Goal: Communication & Community: Connect with others

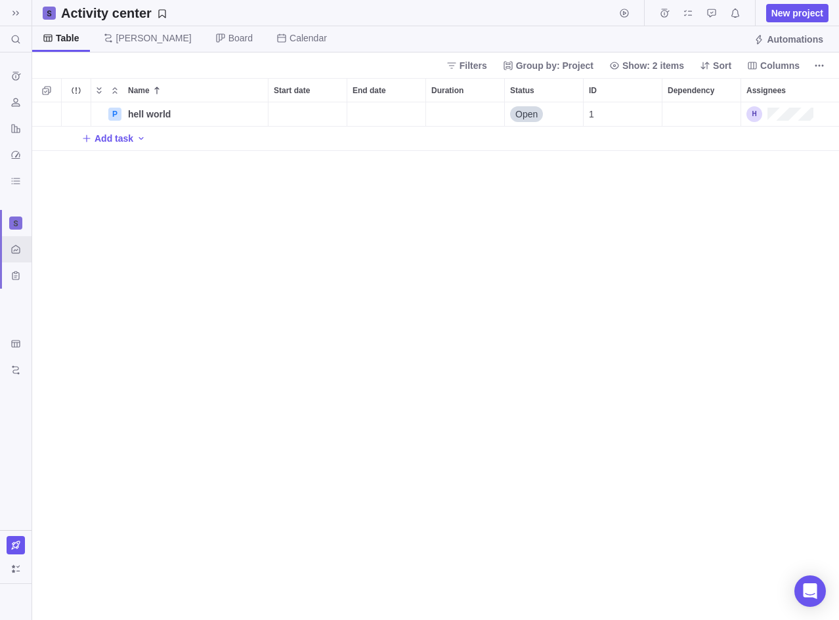
scroll to position [518, 807]
click at [214, 122] on span "Details" at bounding box center [220, 114] width 54 height 18
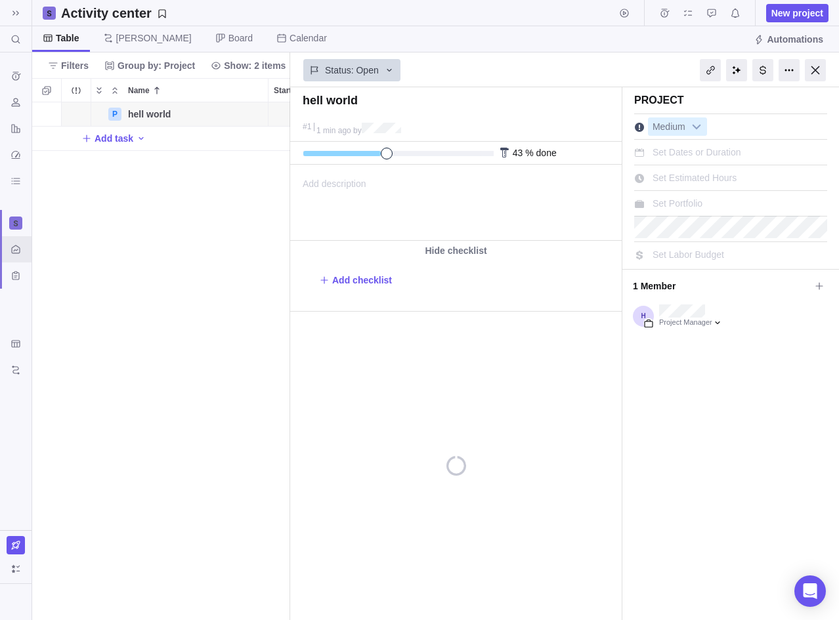
drag, startPoint x: 312, startPoint y: 157, endPoint x: 385, endPoint y: 157, distance: 72.9
click at [385, 157] on span at bounding box center [387, 154] width 12 height 12
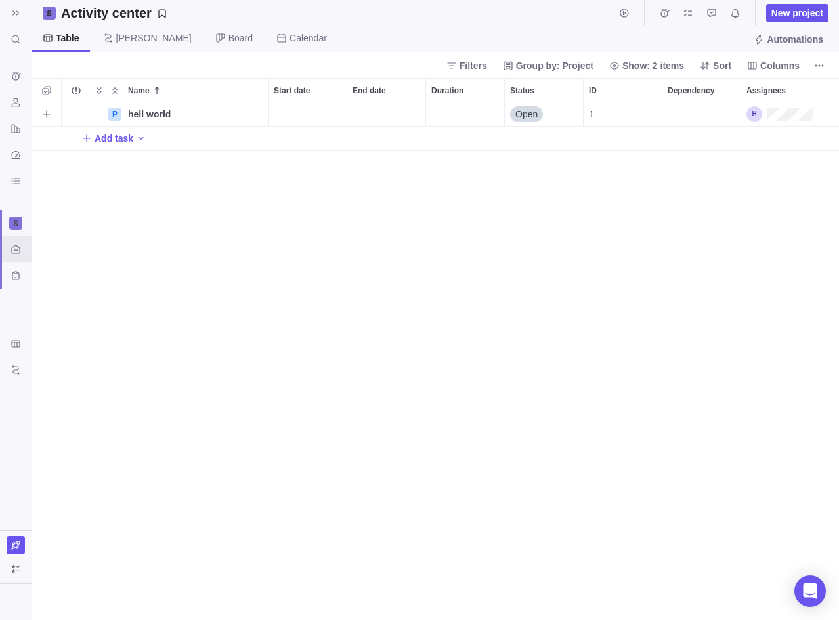
click at [536, 114] on span "Open" at bounding box center [526, 114] width 22 height 13
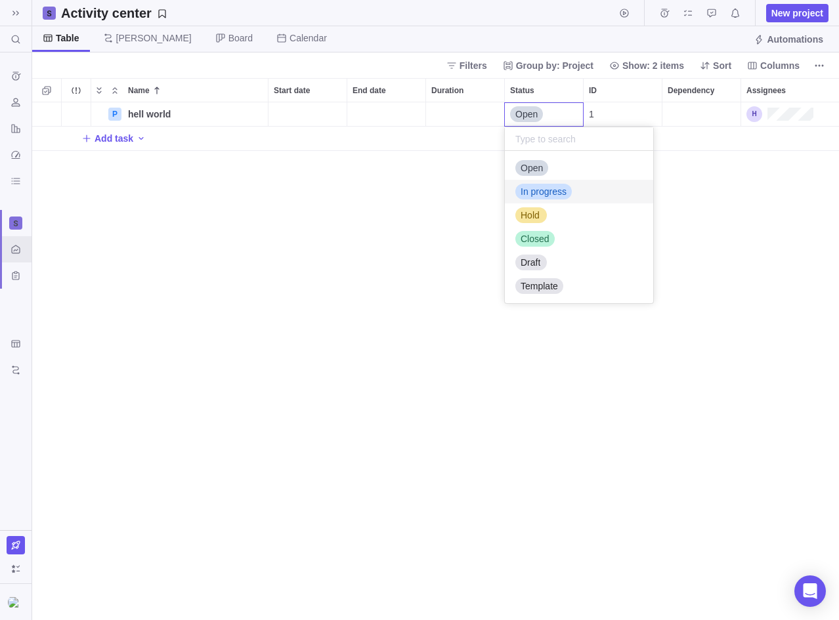
click at [553, 200] on div "In progress" at bounding box center [579, 192] width 148 height 24
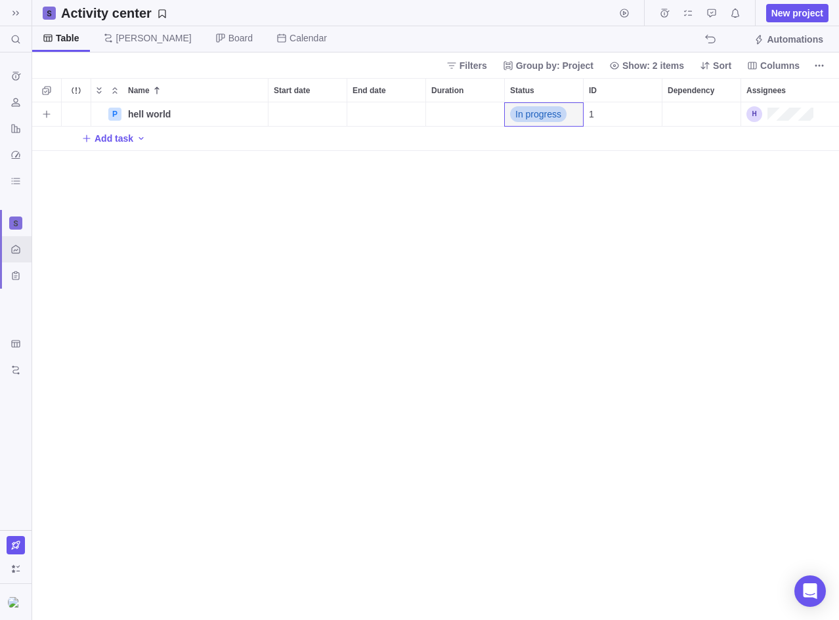
click at [521, 249] on div "P hell world Details In progress 1 Add task" at bounding box center [435, 361] width 807 height 518
click at [297, 106] on div "Start date" at bounding box center [307, 114] width 78 height 24
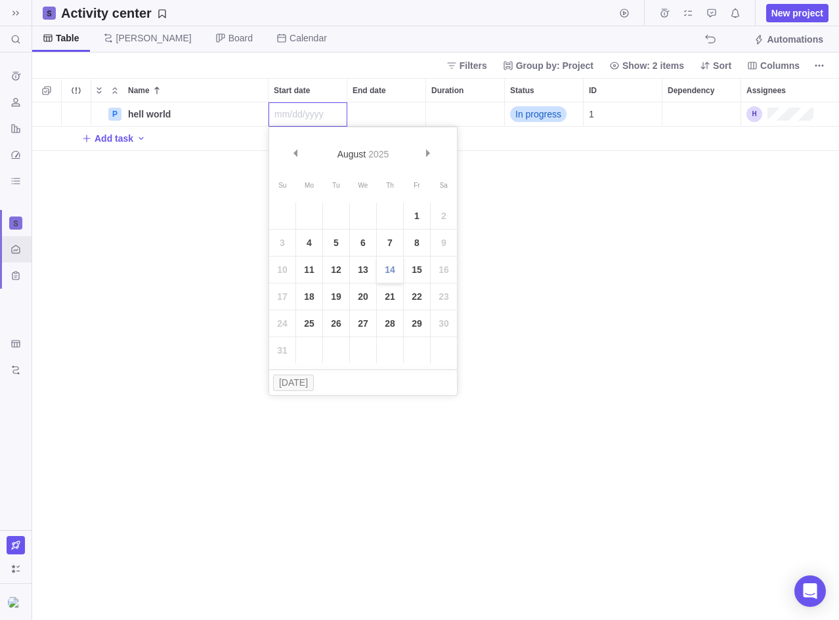
click at [398, 280] on link "14" at bounding box center [390, 270] width 26 height 26
click at [379, 117] on div "End date" at bounding box center [386, 114] width 78 height 24
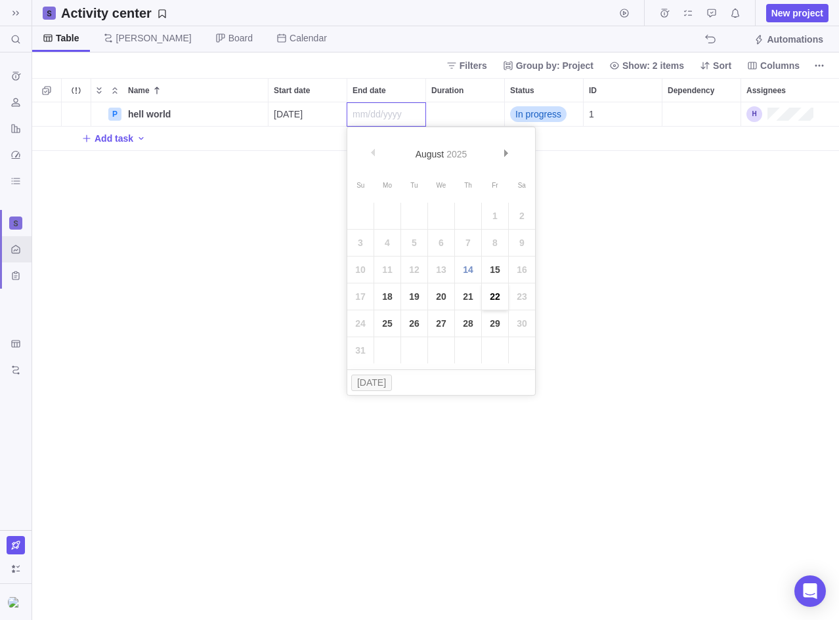
click at [489, 291] on link "22" at bounding box center [495, 297] width 26 height 26
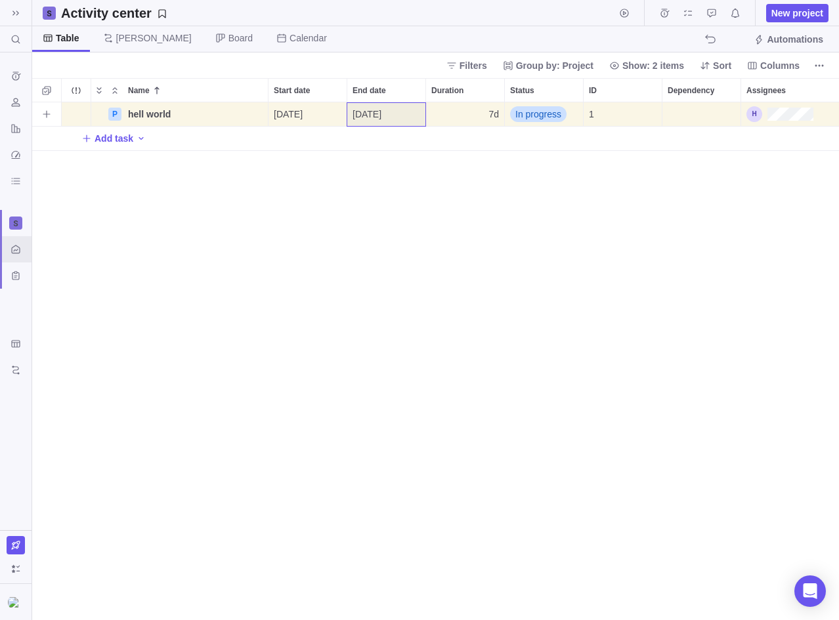
click at [455, 116] on div "7d" at bounding box center [465, 114] width 78 height 24
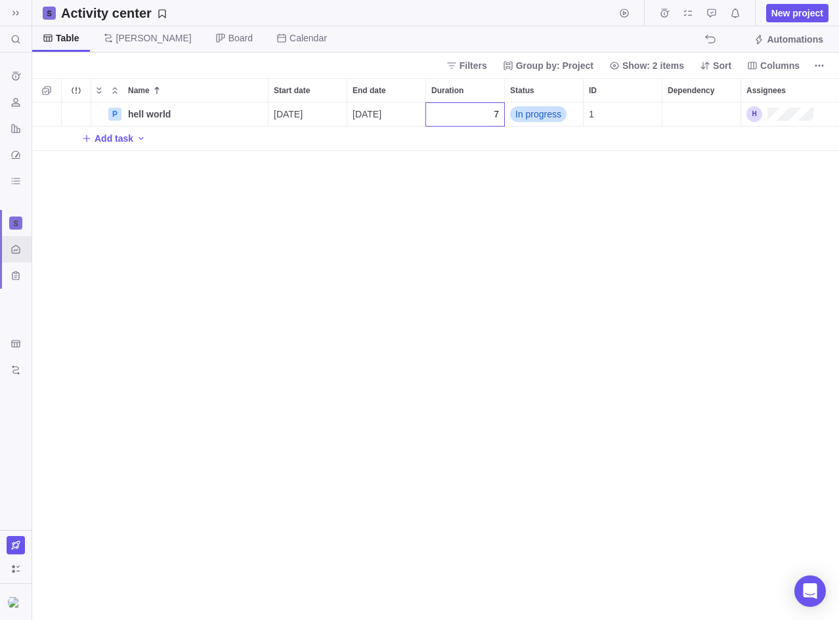
click at [478, 202] on div "P hell world Details [DATE] [DATE] 7 In progress 1 Add task" at bounding box center [435, 361] width 807 height 518
click at [674, 112] on div "Dependency" at bounding box center [701, 114] width 78 height 24
click at [629, 205] on div "P hell world Details [DATE] [DATE] 7d In progress 1 Add task" at bounding box center [435, 361] width 807 height 518
click at [791, 117] on div "Assignees" at bounding box center [779, 114] width 67 height 16
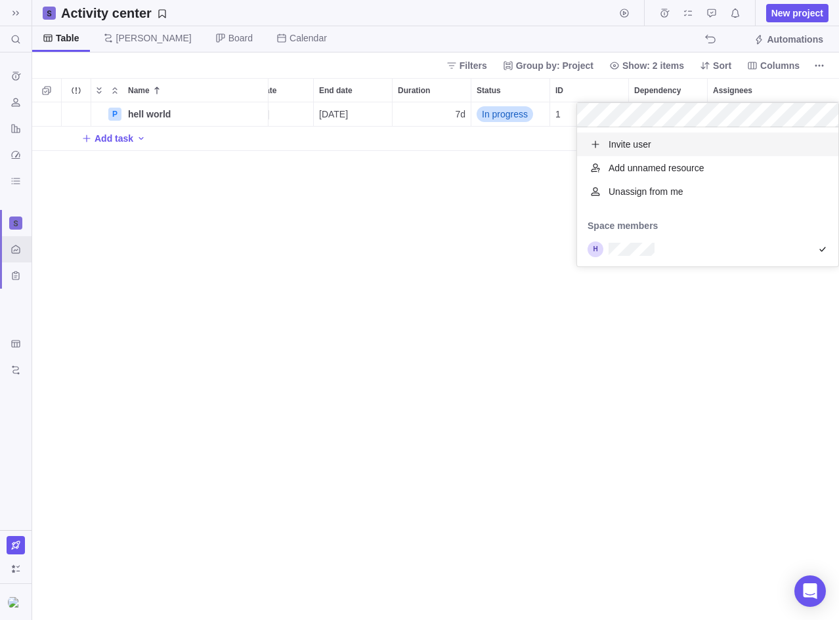
scroll to position [139, 261]
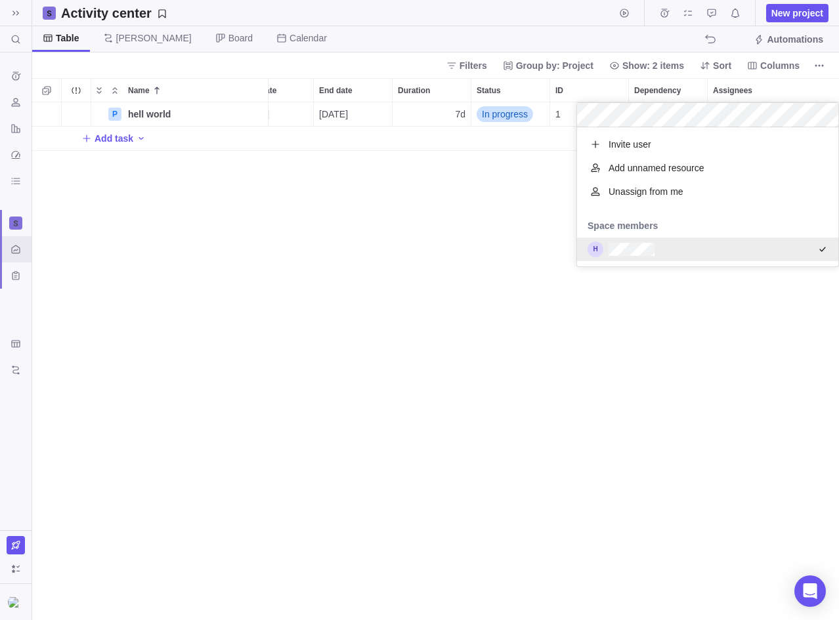
click at [606, 329] on div "P hell world Details [DATE] [DATE] 7d In progress 1 Add task" at bounding box center [435, 361] width 807 height 518
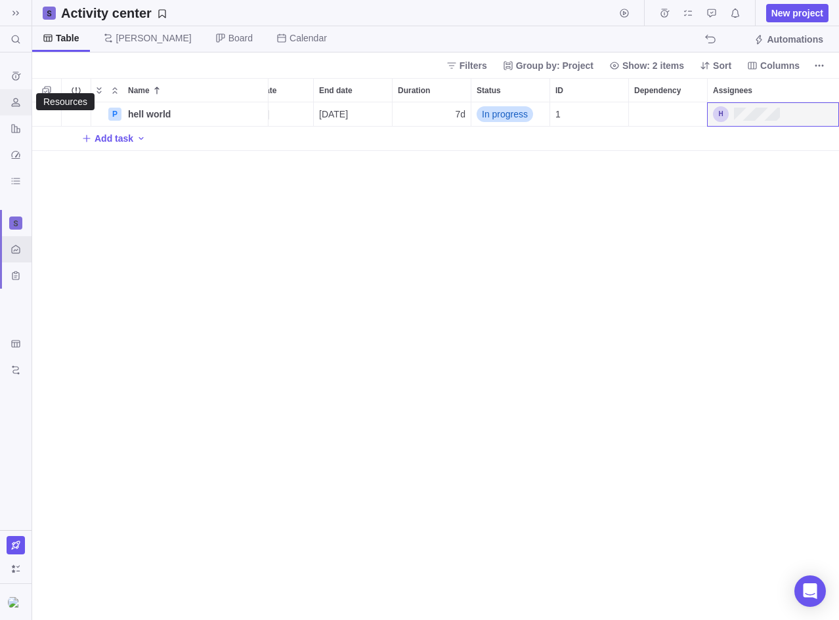
click at [20, 108] on div "Resources" at bounding box center [15, 102] width 21 height 21
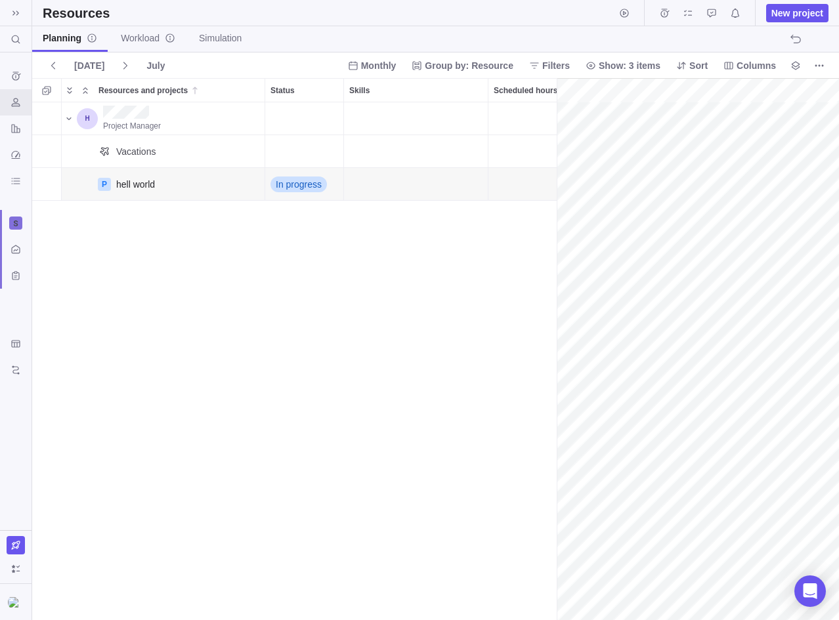
scroll to position [0, 90]
click at [185, 182] on div "hell world" at bounding box center [185, 184] width 148 height 32
click at [387, 188] on div "Skills" at bounding box center [416, 184] width 144 height 33
click at [373, 270] on div "Project Manager Vacations P hell world Details In progress" at bounding box center [294, 361] width 524 height 518
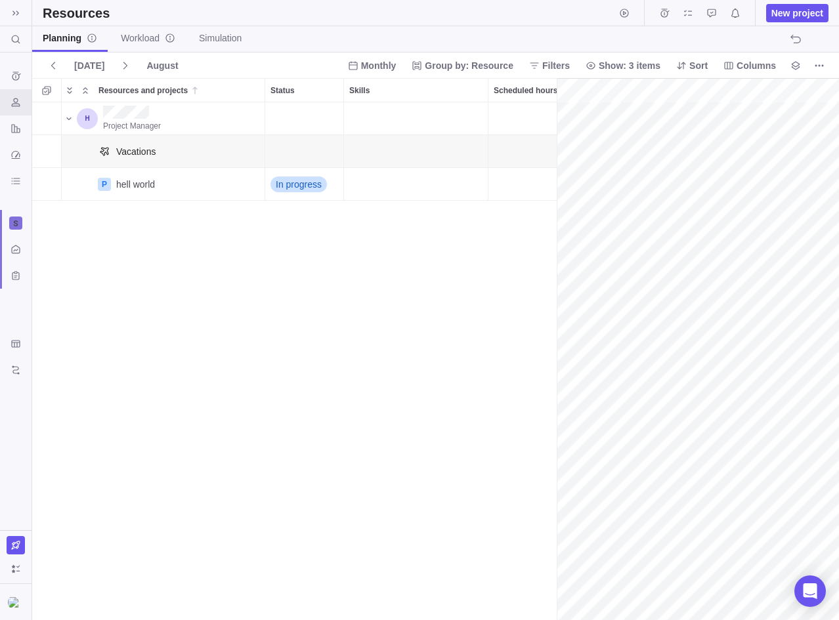
click at [146, 160] on div "Vacations" at bounding box center [185, 151] width 148 height 32
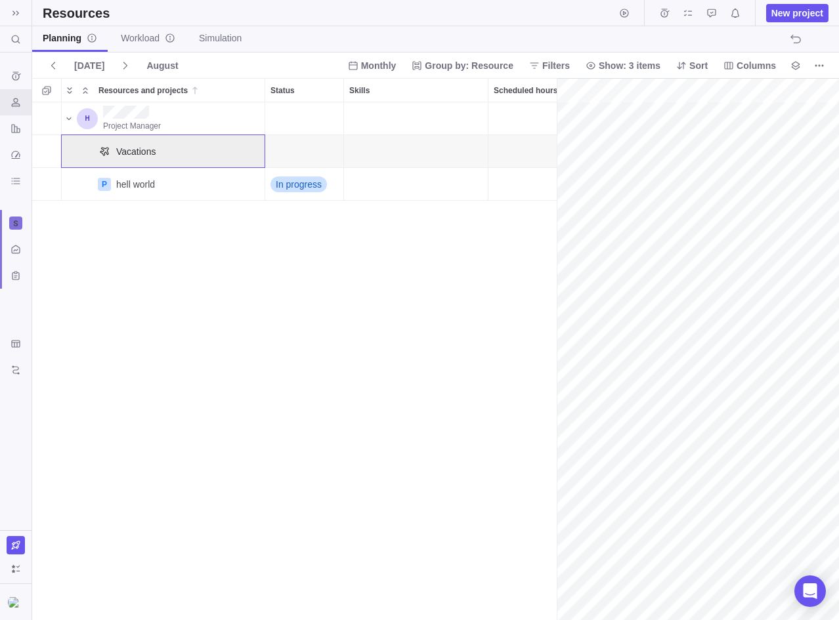
click at [335, 160] on div "Status" at bounding box center [304, 151] width 79 height 33
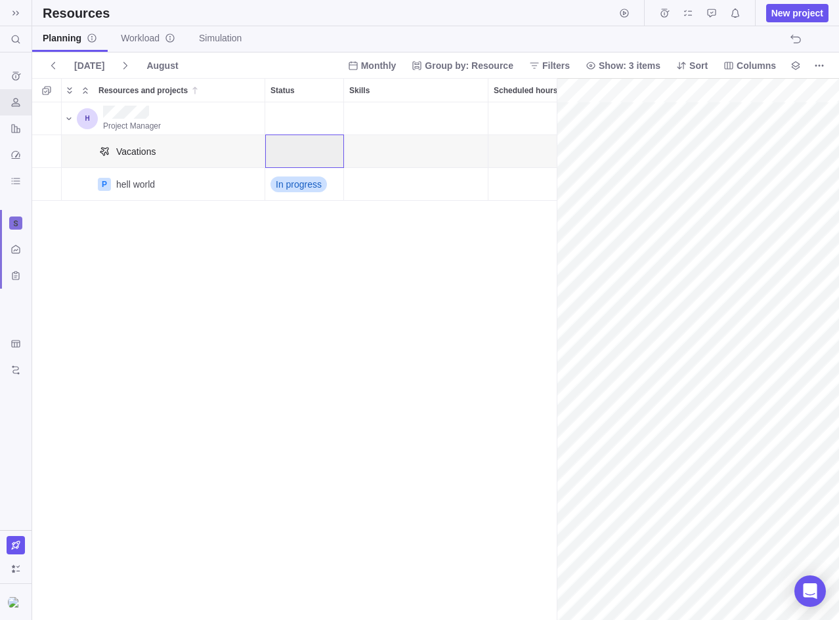
click at [430, 161] on div "Skills" at bounding box center [416, 151] width 144 height 32
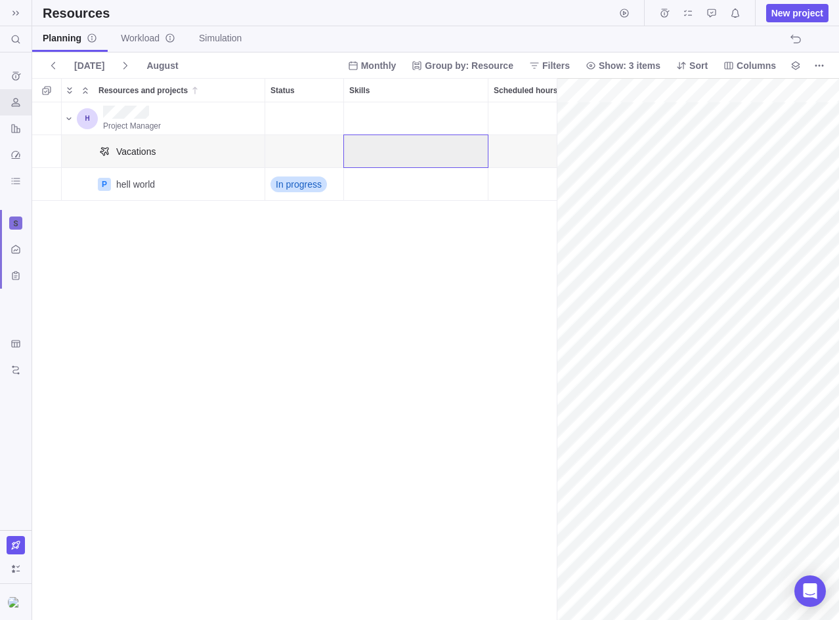
click at [193, 157] on div "Vacations" at bounding box center [185, 151] width 148 height 32
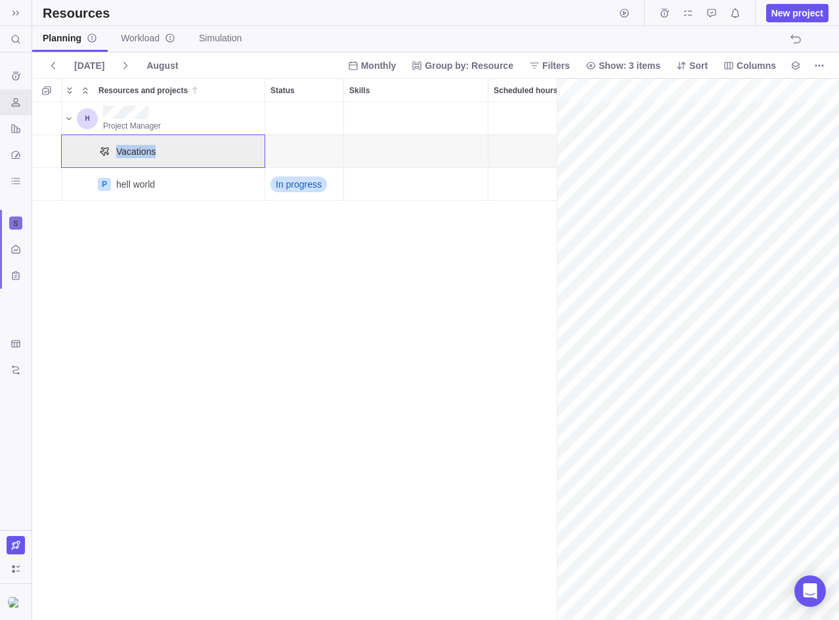
click at [193, 157] on div "Vacations" at bounding box center [185, 151] width 148 height 32
click at [194, 234] on div "Project Manager Vacations P hell world Details In progress" at bounding box center [294, 361] width 524 height 518
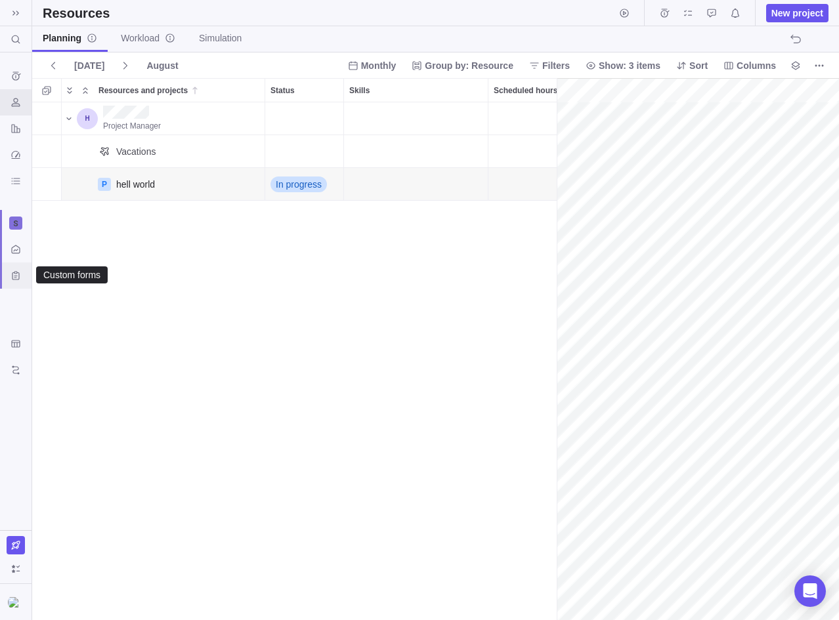
click at [17, 274] on icon "Custom forms" at bounding box center [15, 275] width 7 height 9
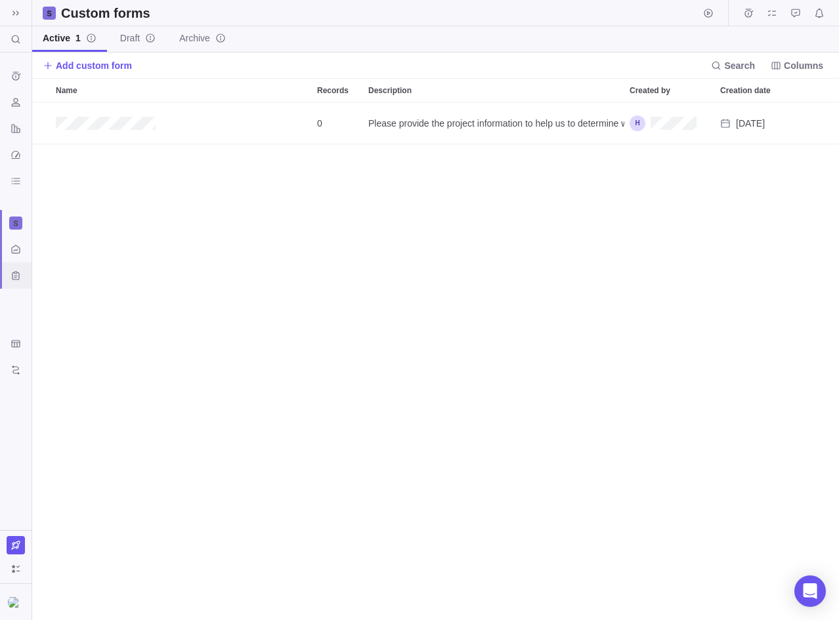
scroll to position [518, 807]
click at [698, 209] on div "0 Please provide the project information to help us to determine what resources…" at bounding box center [435, 361] width 807 height 518
click at [18, 68] on div "Time logs history" at bounding box center [15, 76] width 21 height 21
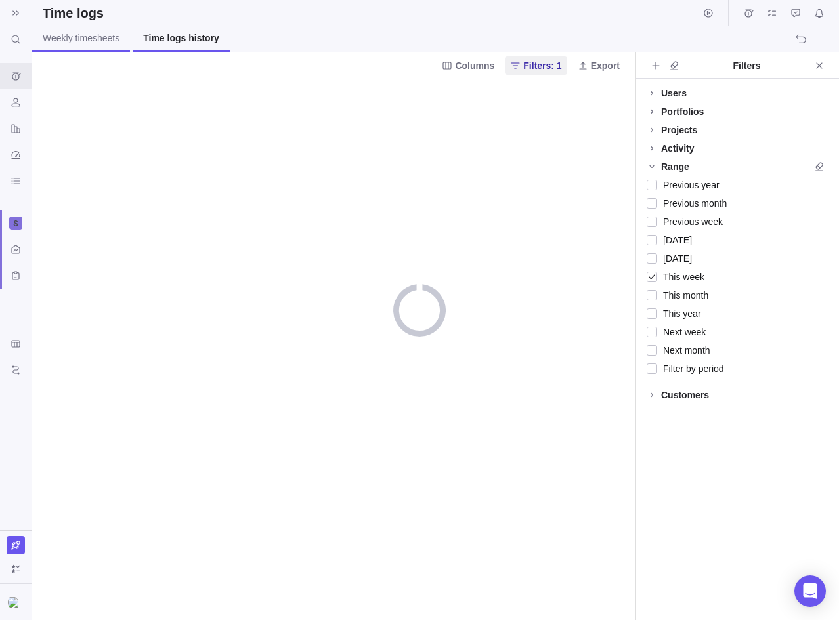
click at [98, 36] on span "Weekly timesheets" at bounding box center [81, 38] width 77 height 13
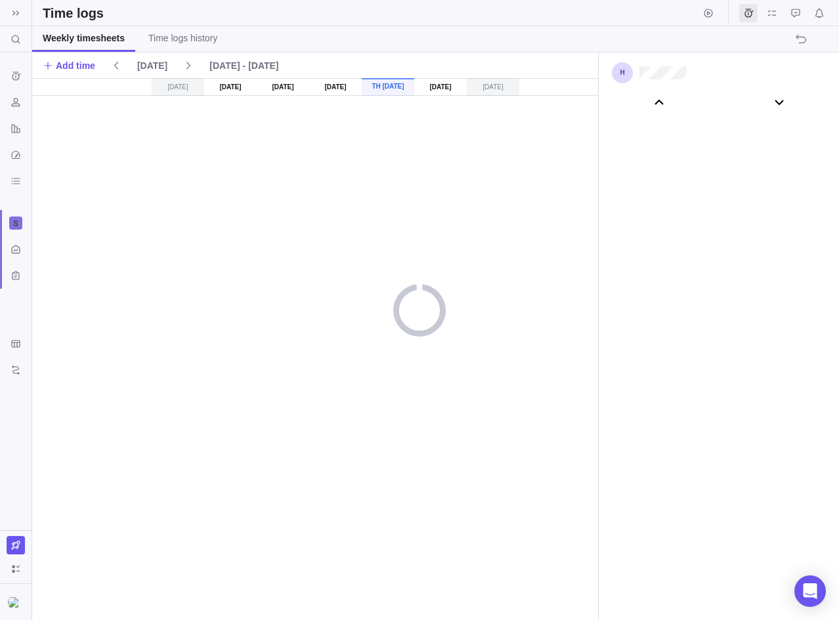
scroll to position [72972, 0]
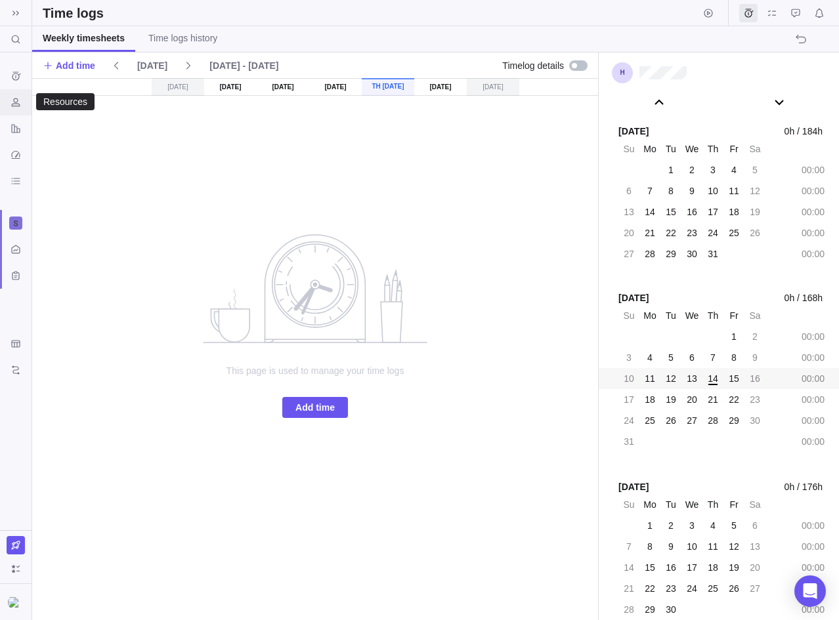
click at [11, 95] on div "Resources" at bounding box center [15, 102] width 21 height 21
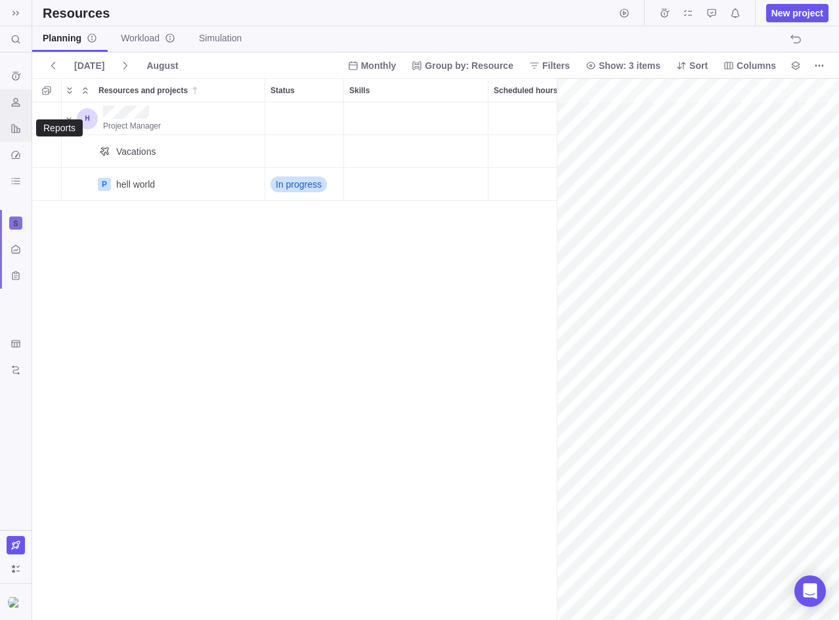
scroll to position [0, 57]
click at [18, 135] on div "Reports" at bounding box center [15, 128] width 21 height 21
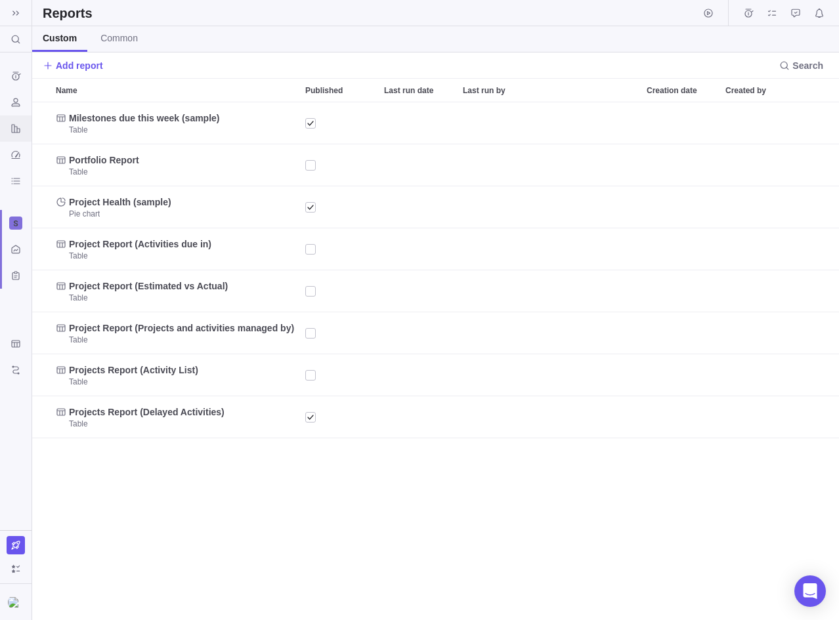
scroll to position [518, 807]
click at [16, 13] on icon at bounding box center [16, 13] width 11 height 11
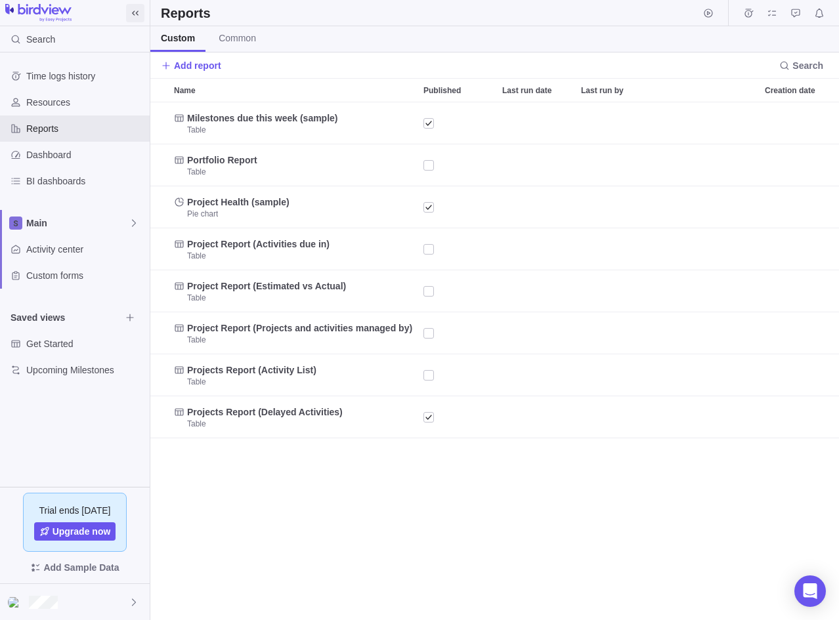
scroll to position [518, 689]
click at [327, 470] on div "Milestones due this week (sample) Table Portfolio Report Table Project Health (…" at bounding box center [494, 361] width 689 height 518
click at [91, 224] on span "Main" at bounding box center [77, 223] width 102 height 13
click at [88, 249] on span "Main" at bounding box center [75, 253] width 80 height 13
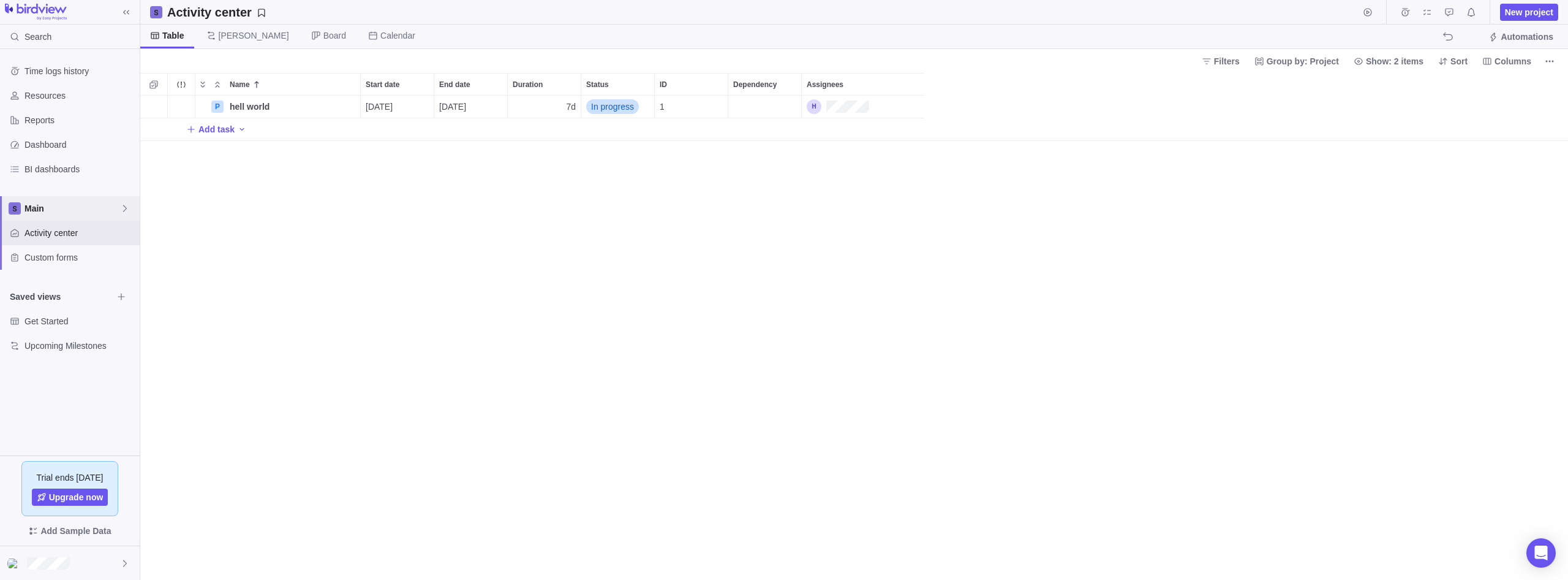
scroll to position [485, 1428]
click at [782, 108] on div "Assignees" at bounding box center [862, 106] width 122 height 22
click at [782, 139] on span "Invite user" at bounding box center [851, 134] width 40 height 12
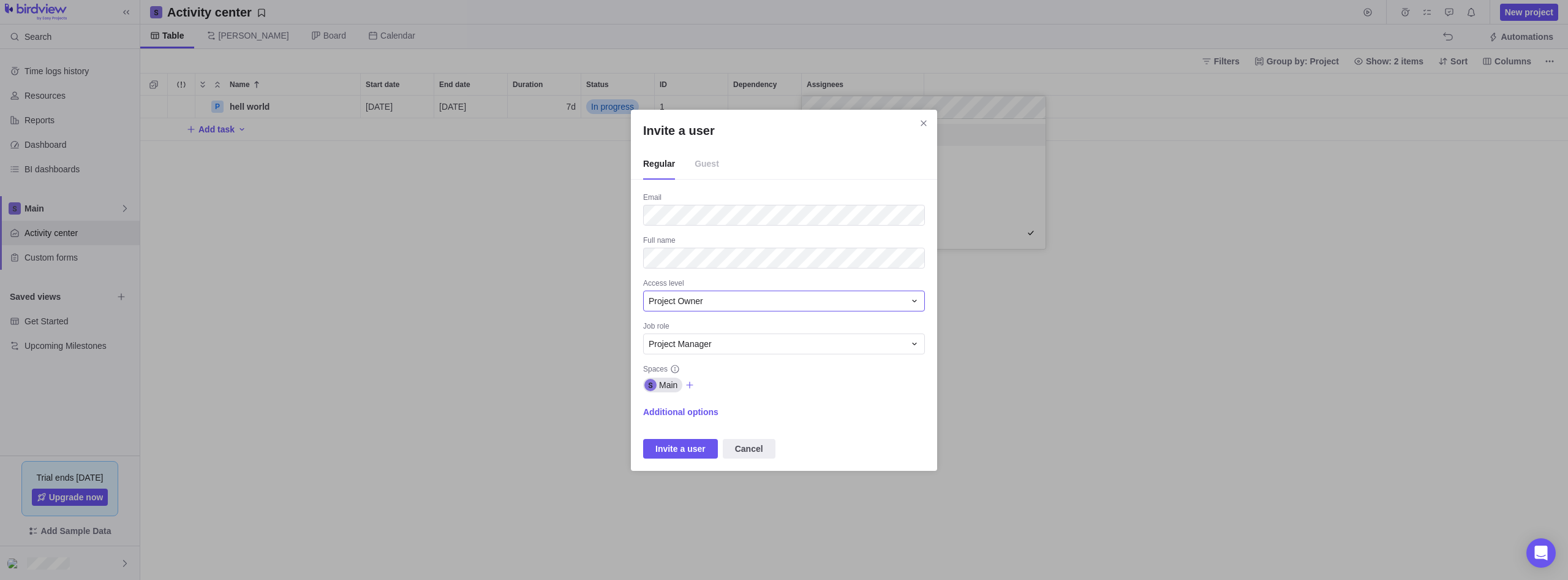
click at [782, 308] on div "Project Owner" at bounding box center [784, 301] width 282 height 21
click at [782, 367] on div "Project Owner" at bounding box center [784, 375] width 281 height 22
click at [730, 349] on div "Project Manager" at bounding box center [777, 344] width 256 height 12
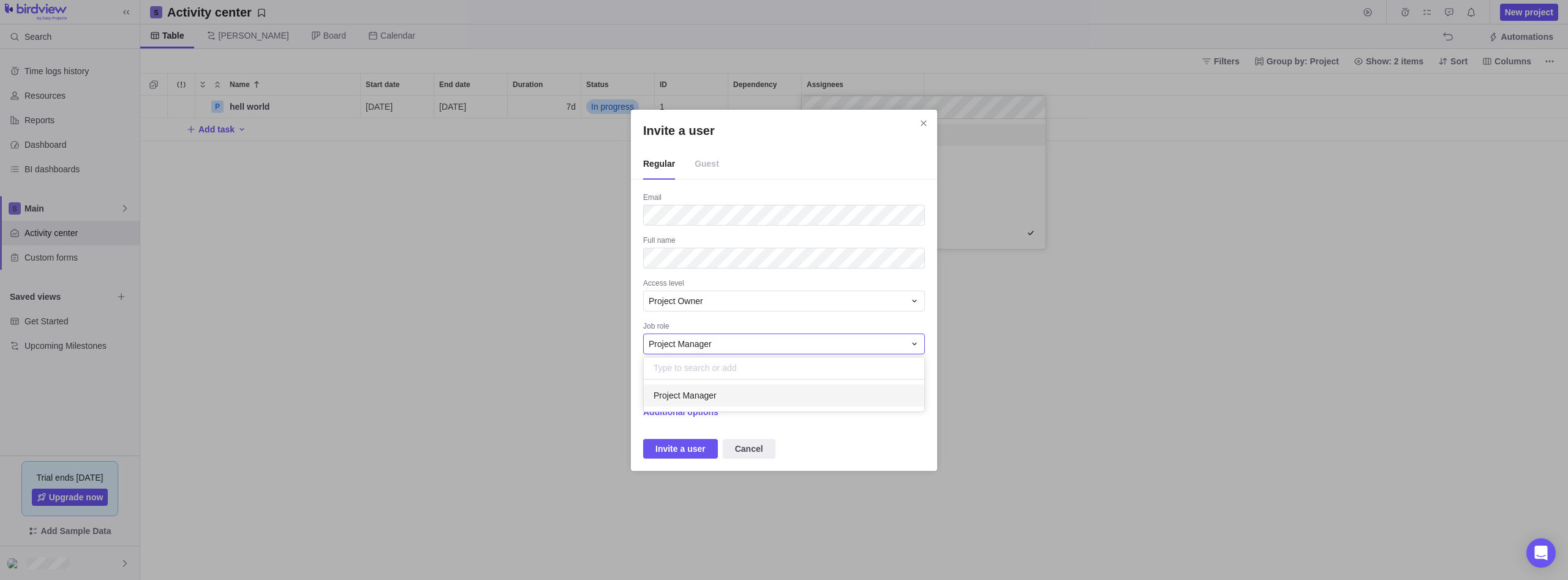
click at [782, 439] on div "Invite a user Regular Guest Email Full name Access level Project Owner Job role…" at bounding box center [784, 290] width 1568 height 580
click at [782, 345] on div "Project Manager" at bounding box center [777, 344] width 256 height 12
click at [761, 407] on div "Project Manager" at bounding box center [784, 395] width 281 height 32
click at [782, 347] on div "Project Manager" at bounding box center [777, 344] width 256 height 12
click at [782, 299] on div "Invite a user Regular Guest Email Full name Access level Project Owner Job role…" at bounding box center [784, 290] width 1568 height 580
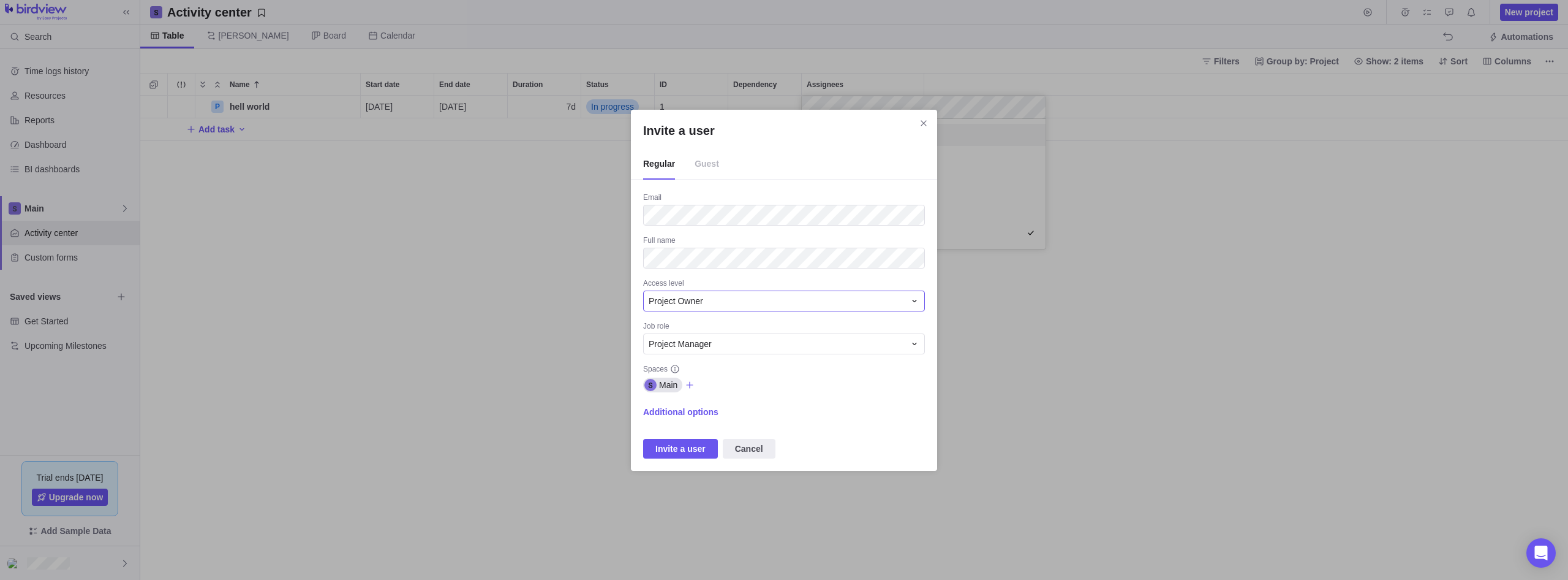
click at [782, 299] on div "Project Owner" at bounding box center [777, 301] width 256 height 12
click at [782, 336] on div "Project Manager" at bounding box center [784, 344] width 282 height 21
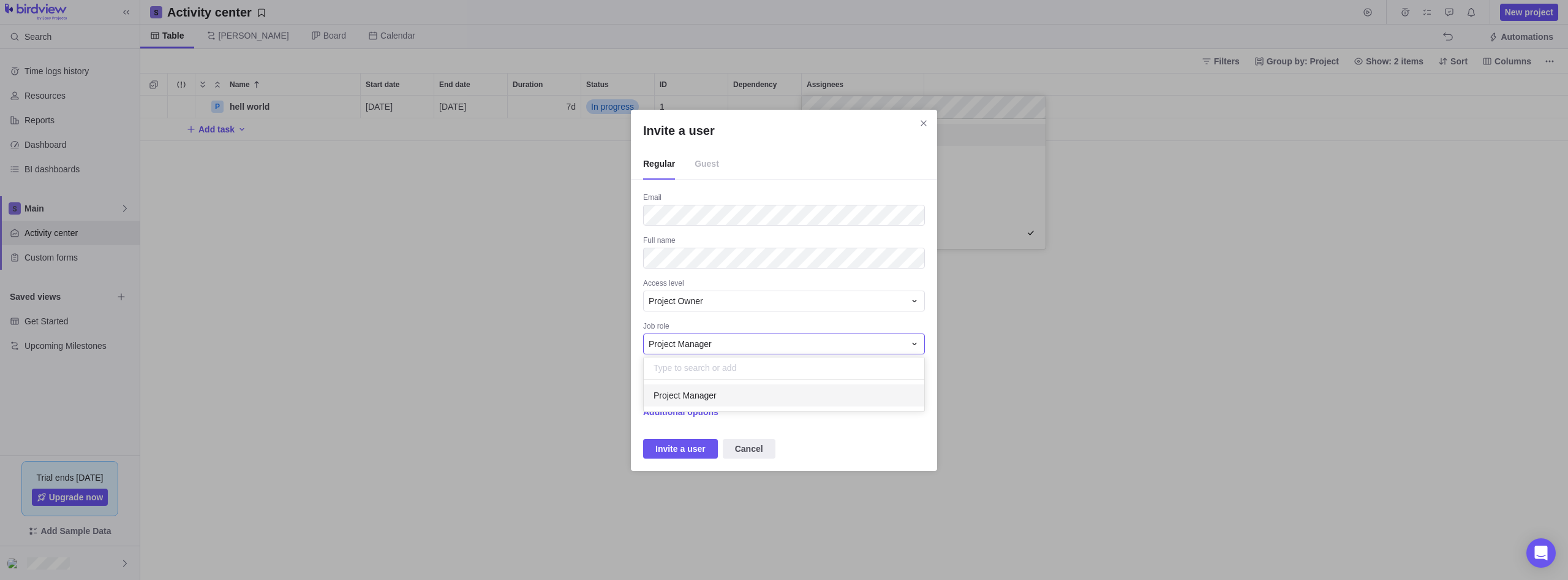
click at [770, 367] on input "text" at bounding box center [784, 369] width 281 height 22
type input "hacker_man"
click at [689, 447] on span "Invite a user" at bounding box center [680, 449] width 50 height 15
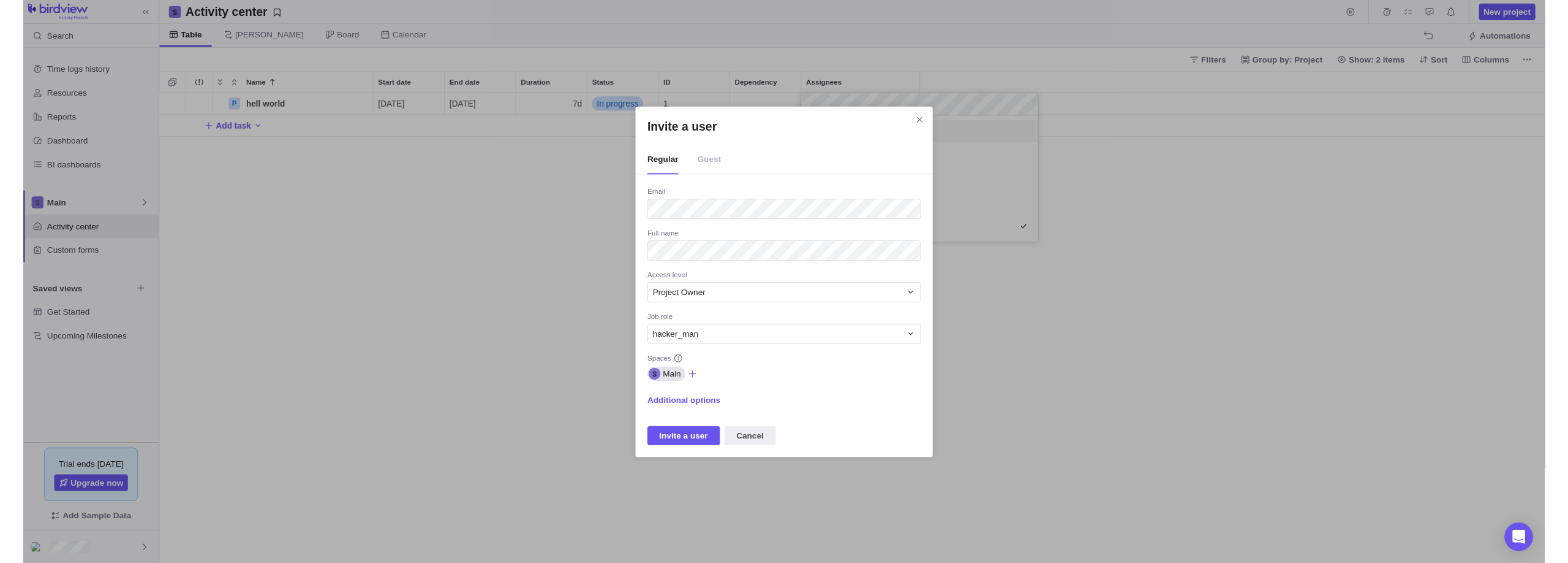
scroll to position [152, 244]
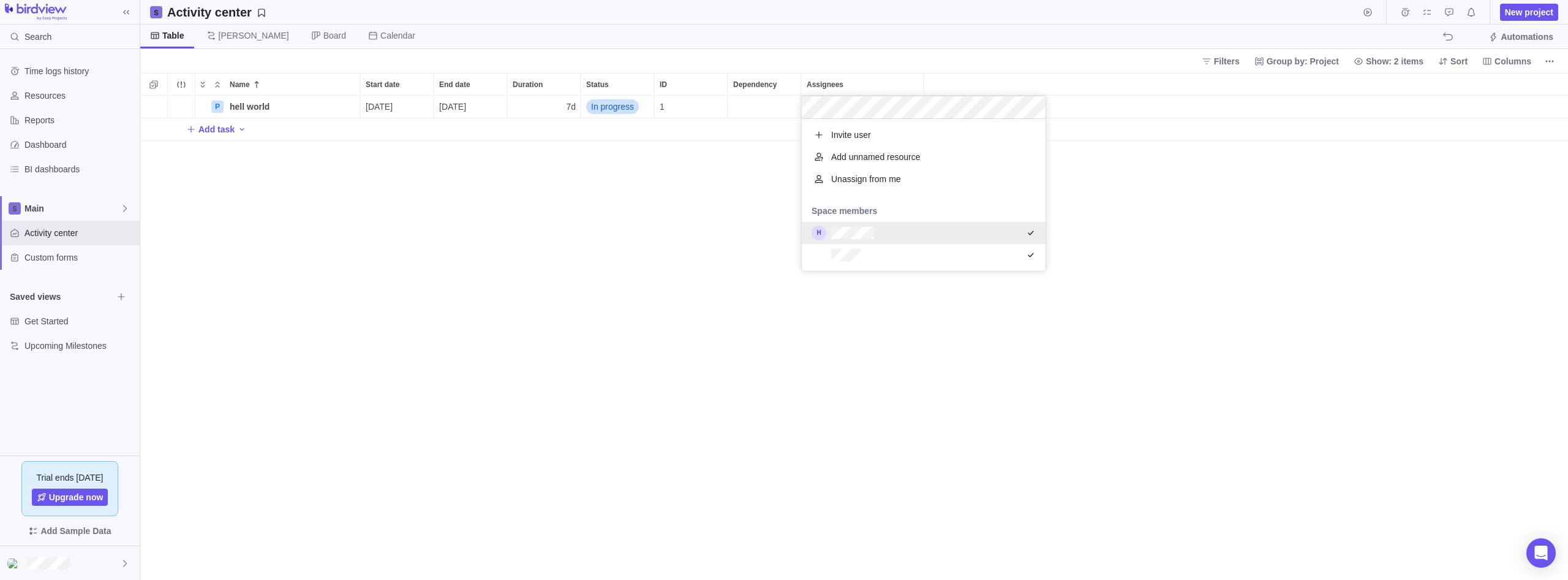
click at [782, 256] on div "Name Start date End date Duration Status ID Dependency Assignees P hell world D…" at bounding box center [854, 326] width 1428 height 507
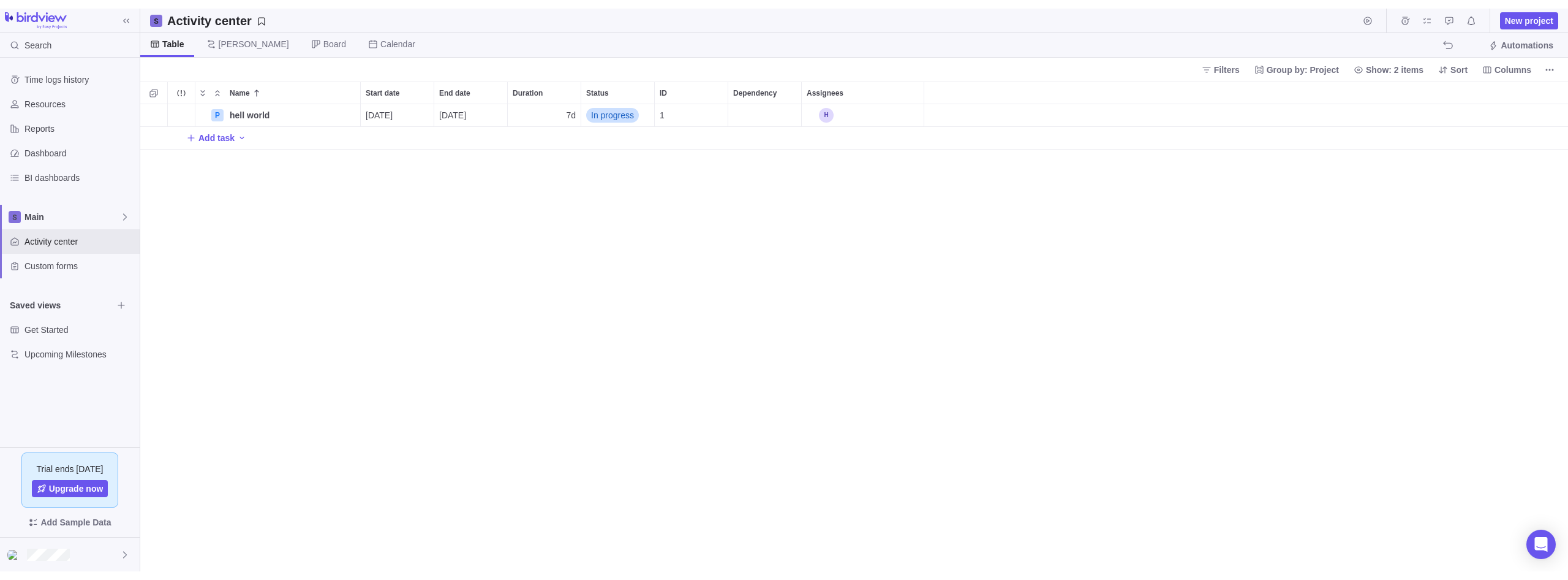
scroll to position [485, 1428]
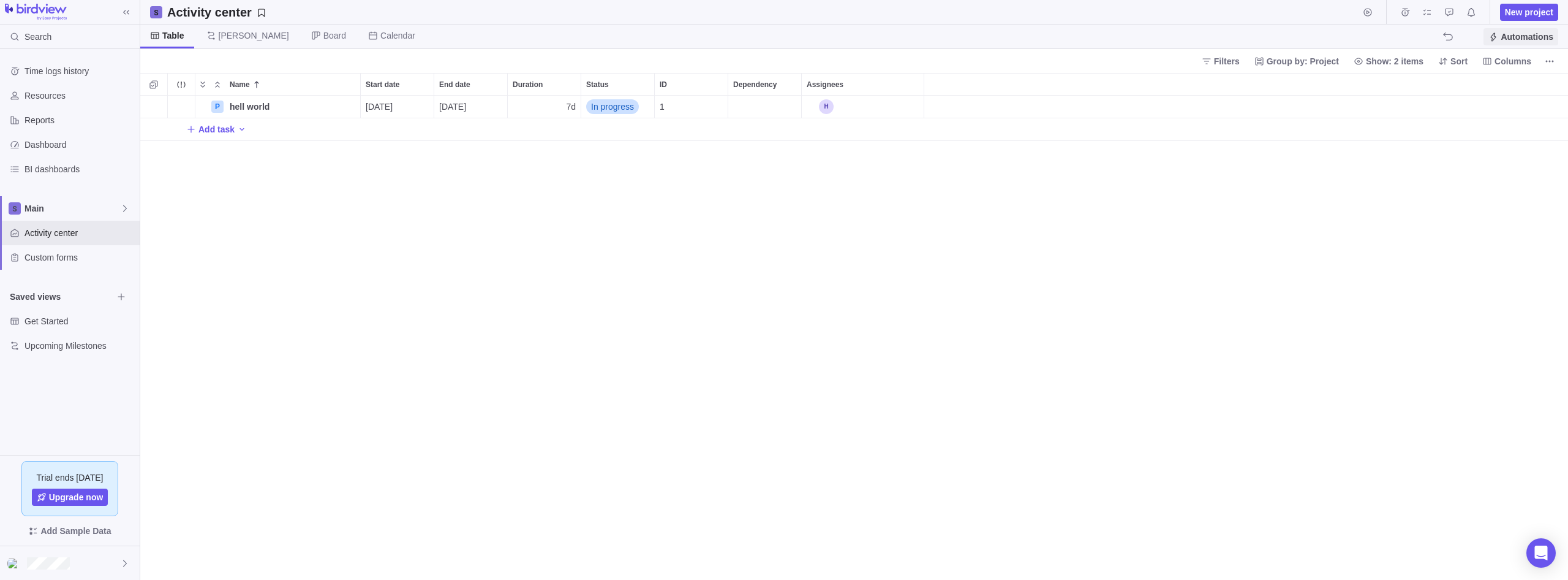
click at [782, 38] on span "Automations" at bounding box center [1527, 36] width 52 height 12
click at [96, 569] on div at bounding box center [70, 563] width 140 height 34
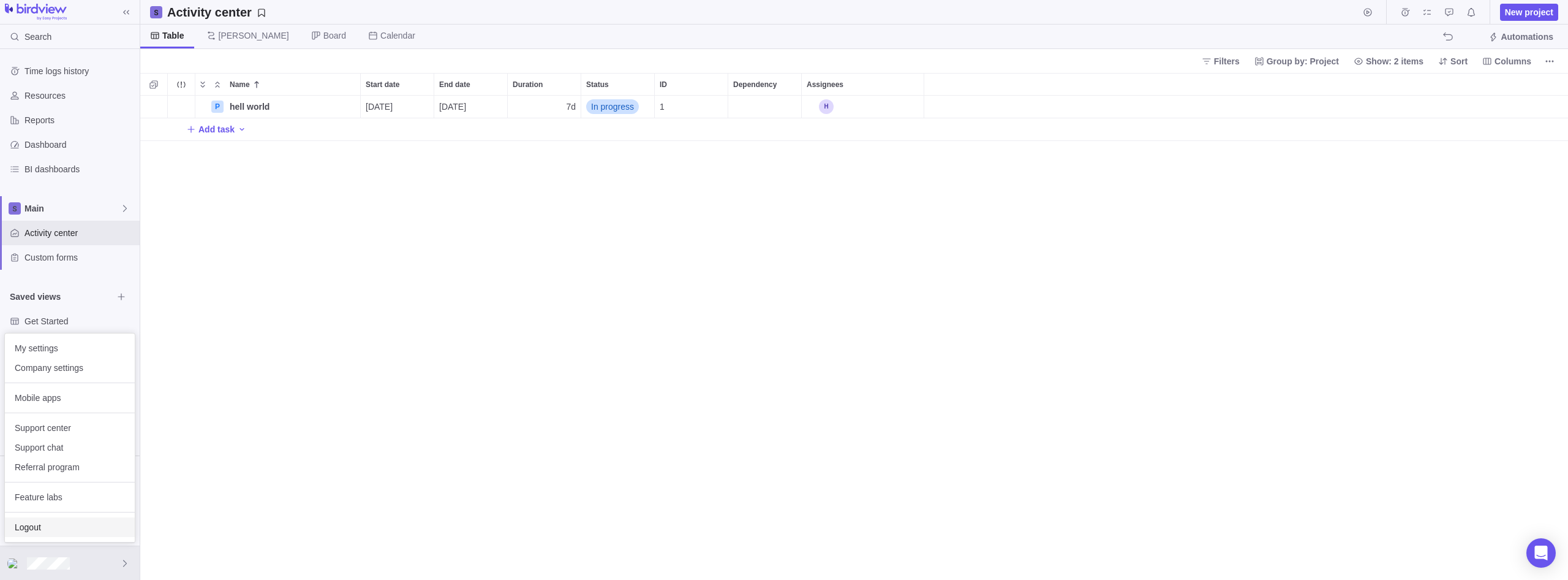
click at [95, 530] on span "Logout" at bounding box center [70, 527] width 110 height 12
